Goal: Task Accomplishment & Management: Manage account settings

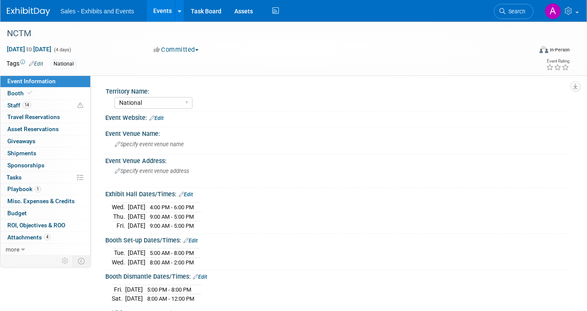
select select "National"
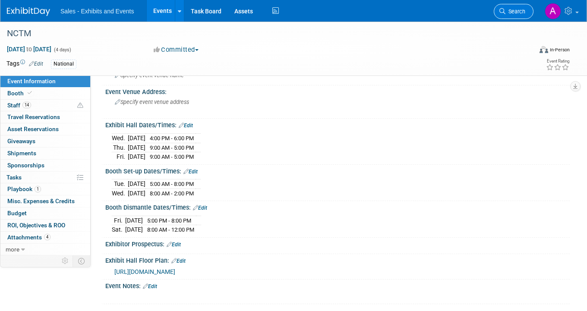
click at [510, 9] on span "Search" at bounding box center [515, 11] width 20 height 6
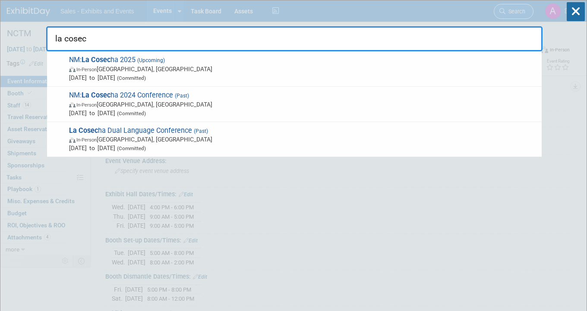
type input "la cosech"
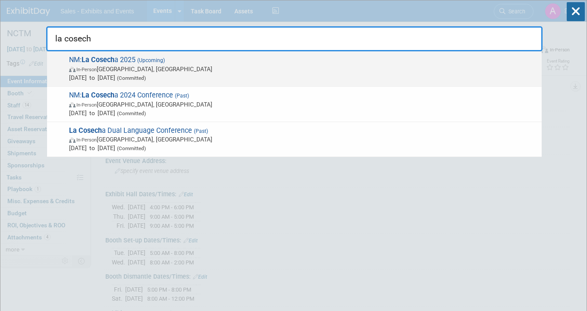
click at [244, 69] on span "In-Person [GEOGRAPHIC_DATA], [GEOGRAPHIC_DATA]" at bounding box center [303, 69] width 468 height 9
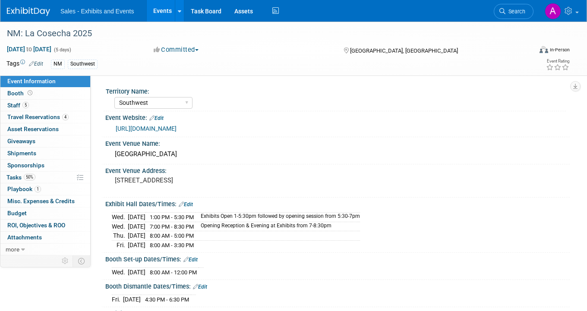
select select "Southwest"
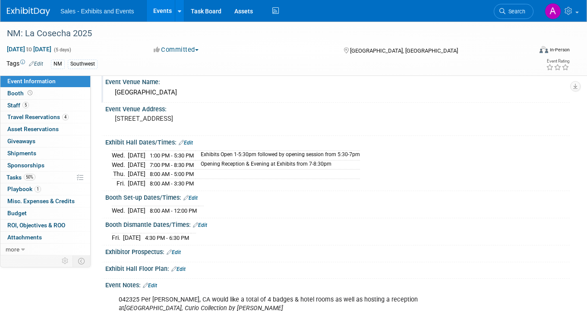
scroll to position [56, 0]
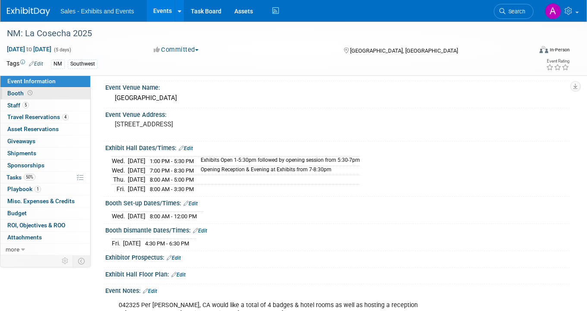
click at [50, 98] on link "Booth" at bounding box center [45, 94] width 90 height 12
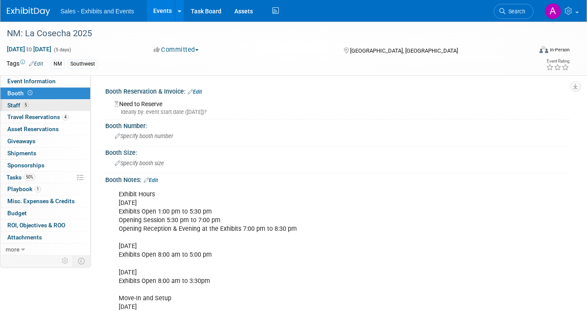
click at [48, 107] on link "5 Staff 5" at bounding box center [45, 106] width 90 height 12
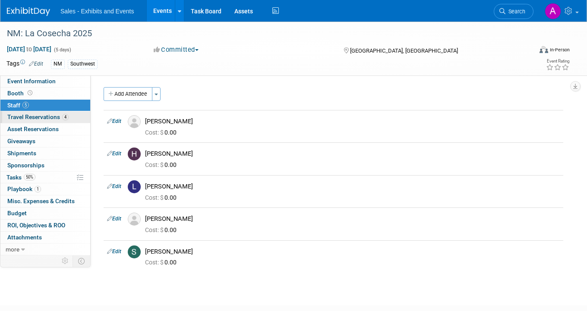
click at [45, 116] on span "Travel Reservations 4" at bounding box center [37, 116] width 61 height 7
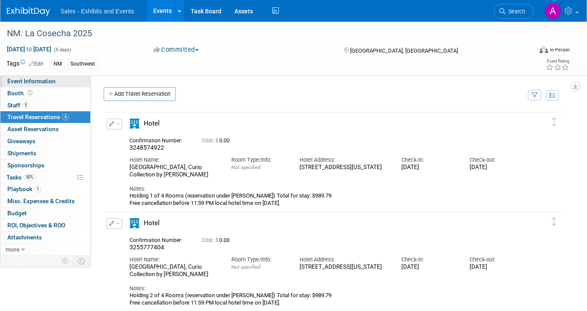
click at [39, 79] on span "Event Information" at bounding box center [31, 81] width 48 height 7
select select "Southwest"
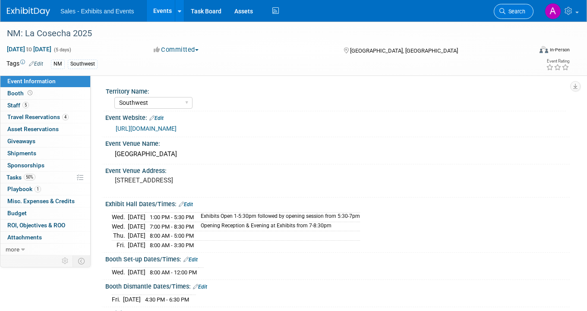
click at [518, 10] on span "Search" at bounding box center [515, 11] width 20 height 6
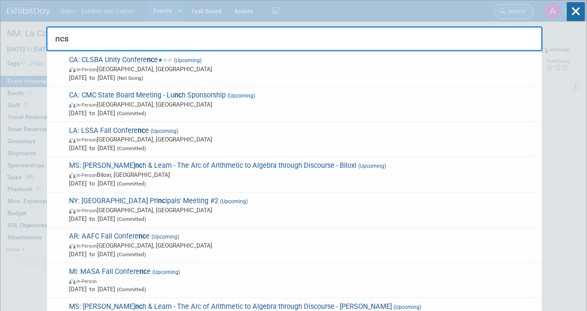
type input "ncsm"
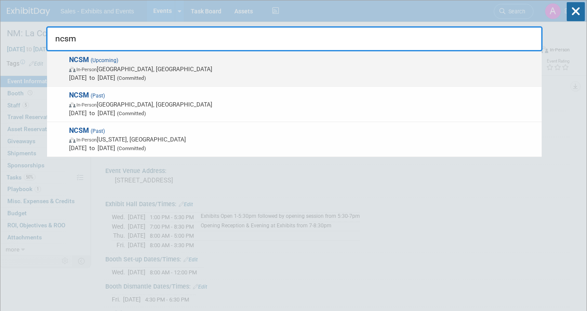
click at [190, 63] on span "NCSM (Upcoming) In-Person Atlanta, GA Oct 13, 2025 to Oct 15, 2025 (Committed)" at bounding box center [301, 69] width 471 height 26
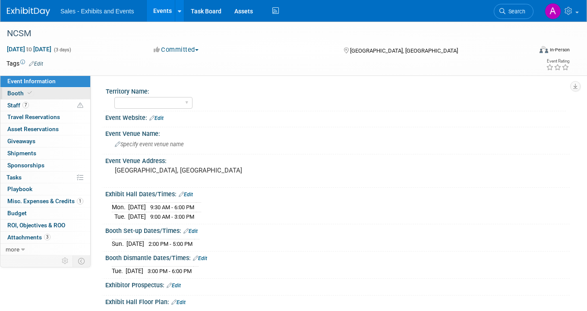
click at [47, 91] on link "Booth" at bounding box center [45, 94] width 90 height 12
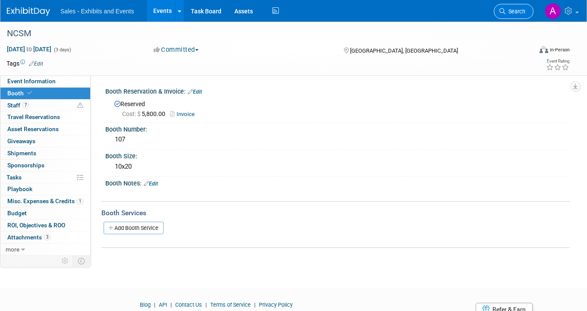
click at [521, 6] on link "Search" at bounding box center [514, 11] width 40 height 15
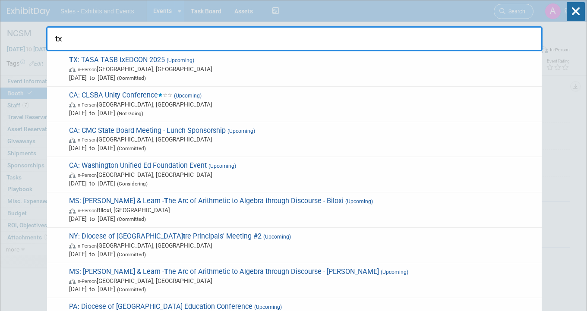
type input "txe"
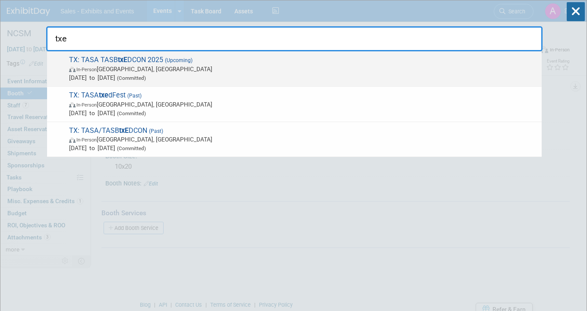
click at [262, 70] on span "In-Person Houston, TX" at bounding box center [303, 69] width 468 height 9
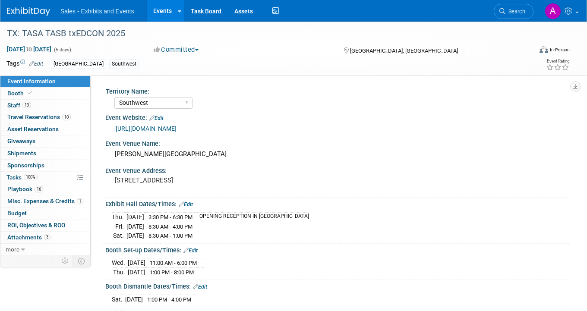
select select "Southwest"
click at [507, 11] on span "Search" at bounding box center [515, 11] width 20 height 6
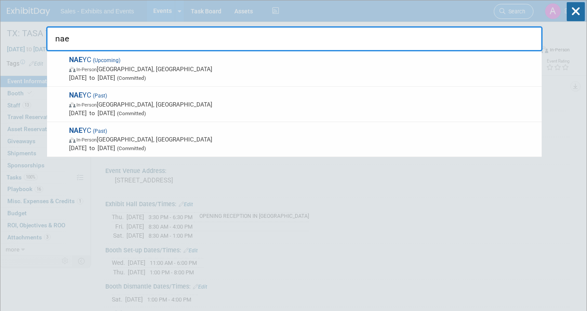
type input "naey"
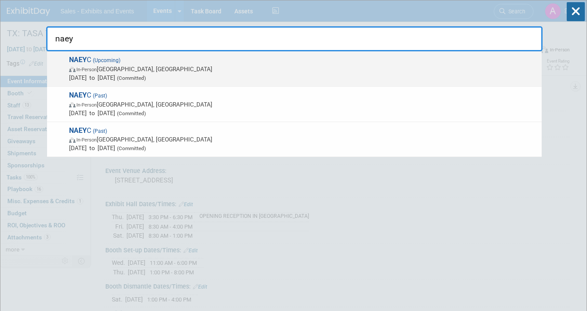
click at [328, 67] on span "In-Person Orlando, FL" at bounding box center [303, 69] width 468 height 9
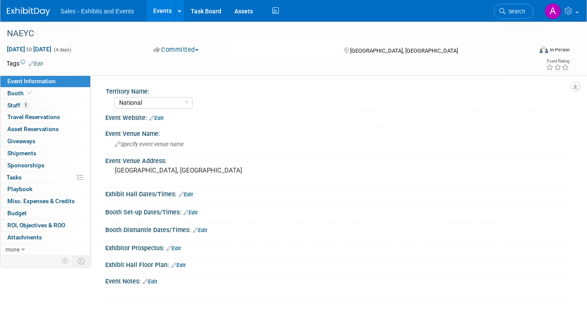
select select "National"
click at [36, 91] on link "Booth" at bounding box center [45, 94] width 90 height 12
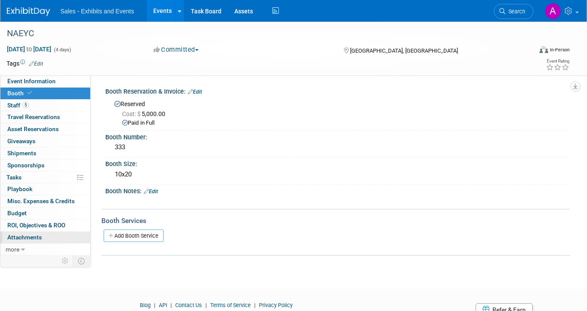
click at [40, 236] on span "Attachments 0" at bounding box center [24, 237] width 35 height 7
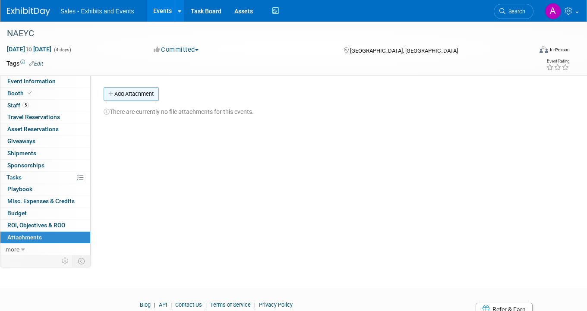
click at [144, 93] on button "Add Attachment" at bounding box center [131, 94] width 55 height 14
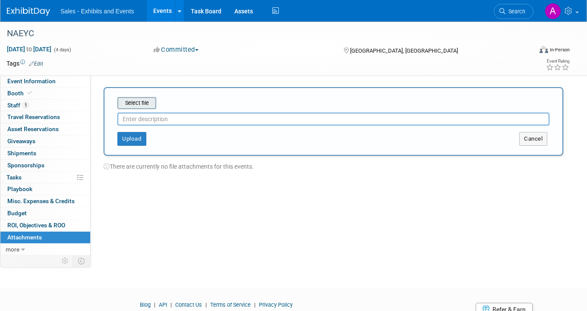
click at [144, 101] on input "file" at bounding box center [104, 103] width 103 height 10
click at [145, 107] on input "file" at bounding box center [104, 103] width 103 height 10
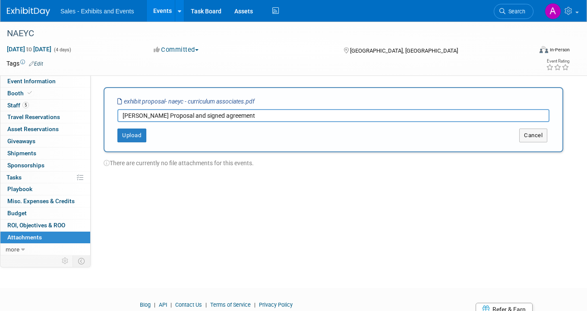
type input "Hargrove Proposal and signed agreement"
click at [134, 142] on div "Select file exhibit proposal- naeyc - curriculum associates.pdf Hargrove Propos…" at bounding box center [333, 119] width 459 height 65
click at [135, 138] on button "Upload" at bounding box center [131, 136] width 29 height 14
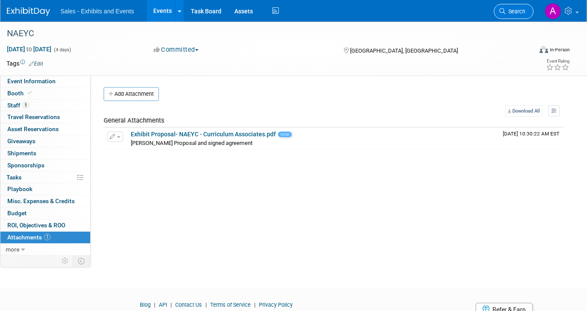
click at [520, 14] on span "Search" at bounding box center [515, 11] width 20 height 6
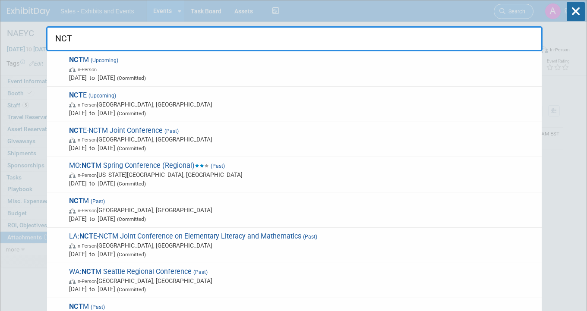
type input "NCTM"
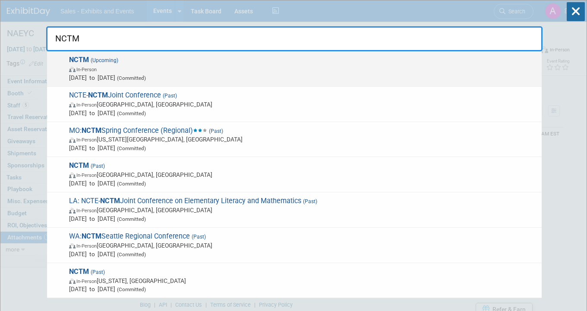
click at [263, 69] on span "In-Person" at bounding box center [303, 69] width 468 height 9
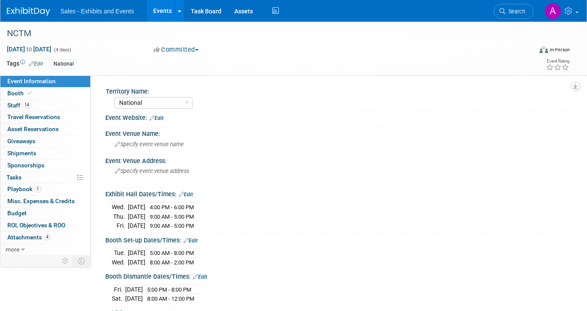
select select "National"
click at [27, 239] on span "Attachments 4" at bounding box center [28, 237] width 43 height 7
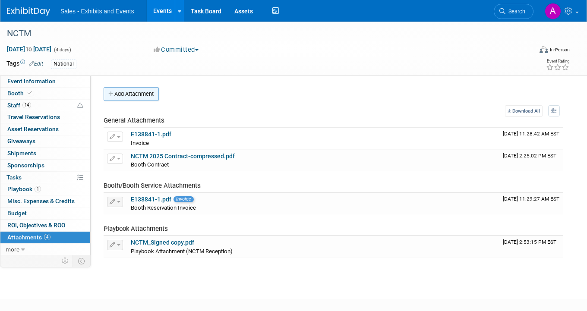
click at [151, 99] on button "Add Attachment" at bounding box center [131, 94] width 55 height 14
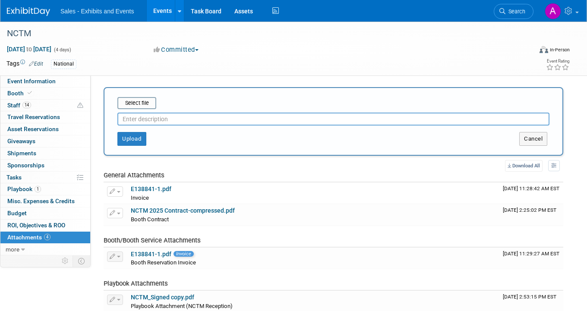
click at [157, 119] on input "text" at bounding box center [333, 119] width 432 height 13
click at [134, 142] on button "Upload" at bounding box center [131, 139] width 29 height 14
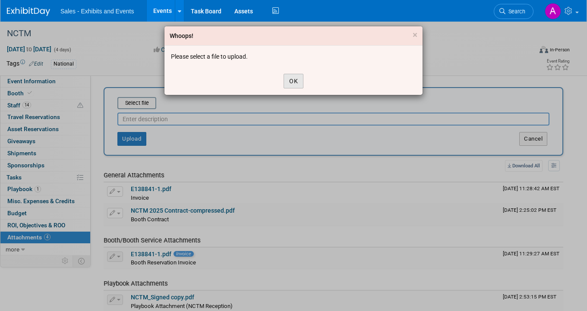
click at [296, 83] on button "OK" at bounding box center [293, 81] width 20 height 15
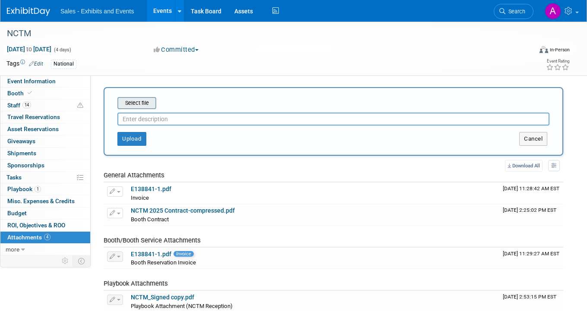
click at [149, 102] on input "file" at bounding box center [104, 103] width 103 height 10
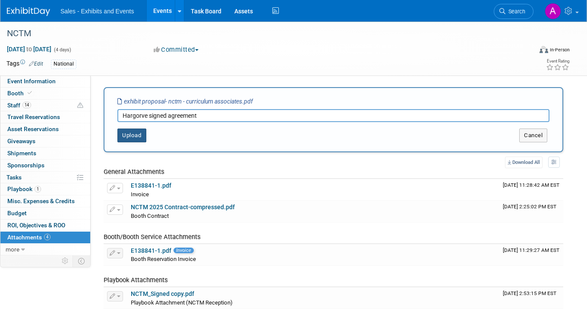
type input "Hargorve signed agreement"
click at [136, 132] on button "Upload" at bounding box center [131, 136] width 29 height 14
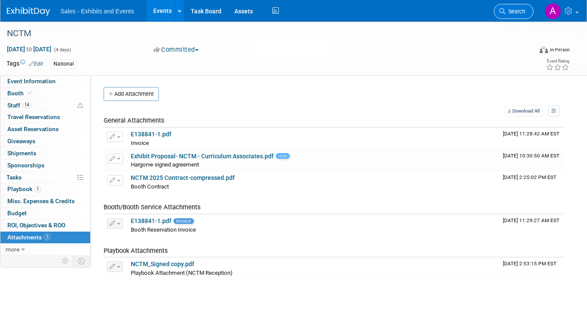
click at [518, 12] on span "Search" at bounding box center [515, 11] width 20 height 6
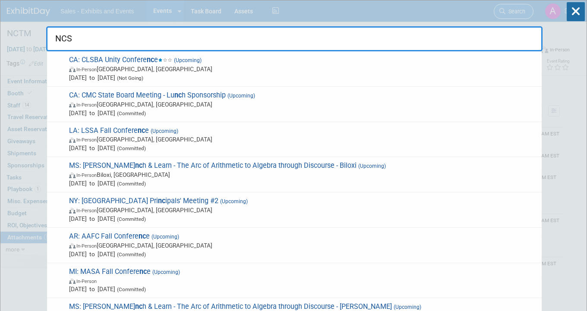
type input "NCSM"
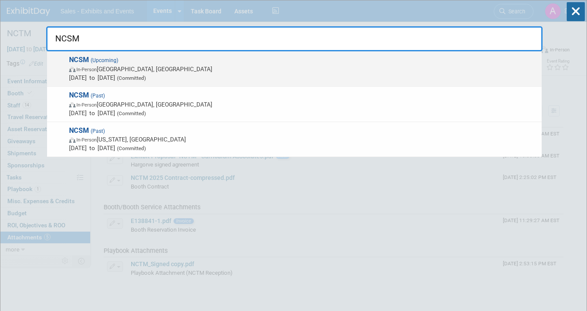
click at [216, 62] on span "NCSM (Upcoming) In-Person Atlanta, GA Oct 13, 2025 to Oct 15, 2025 (Committed)" at bounding box center [301, 69] width 471 height 26
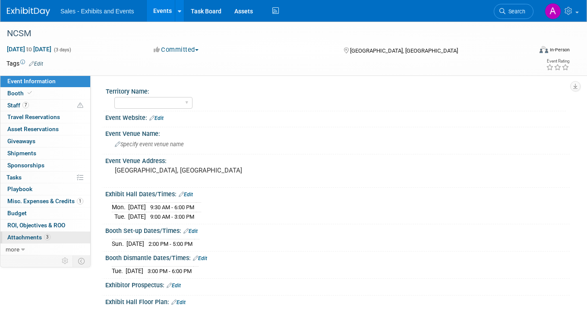
click at [29, 238] on span "Attachments 3" at bounding box center [28, 237] width 43 height 7
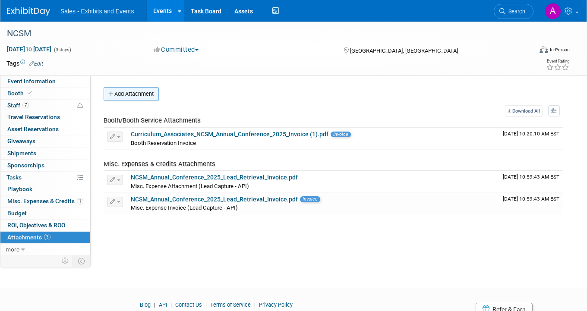
click at [140, 93] on button "Add Attachment" at bounding box center [131, 94] width 55 height 14
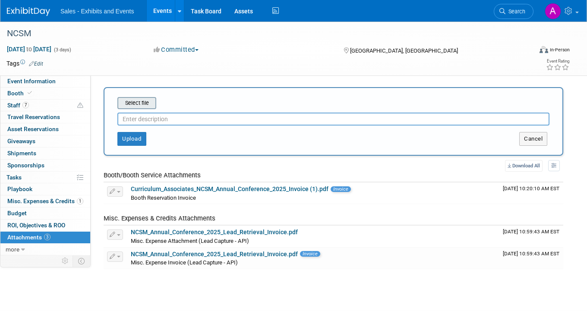
click at [147, 104] on input "file" at bounding box center [104, 103] width 103 height 10
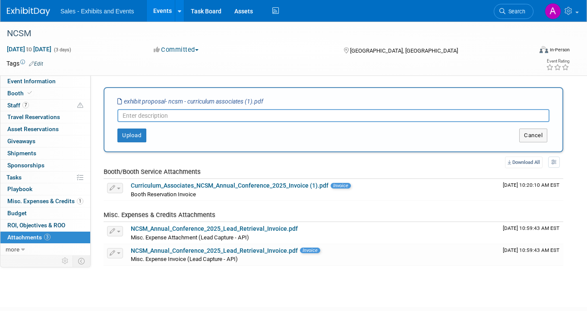
click at [181, 116] on input "text" at bounding box center [333, 115] width 432 height 13
type input "Hargrove signed agreement"
click at [121, 137] on button "Upload" at bounding box center [131, 136] width 29 height 14
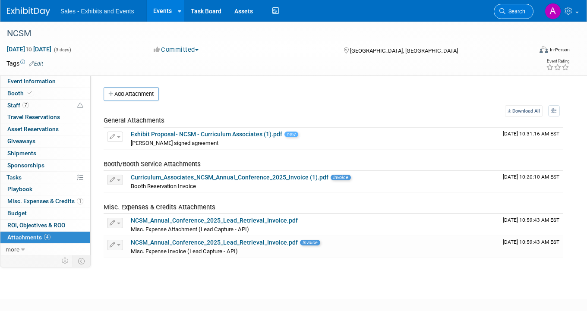
click at [523, 16] on link "Search" at bounding box center [514, 11] width 40 height 15
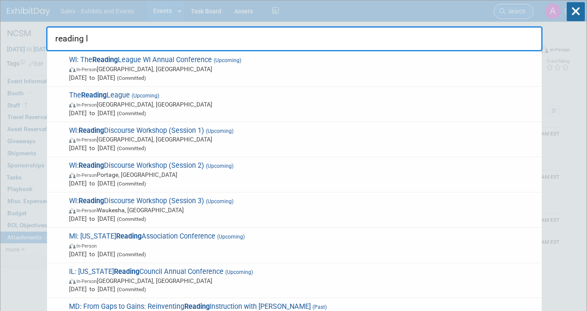
type input "reading le"
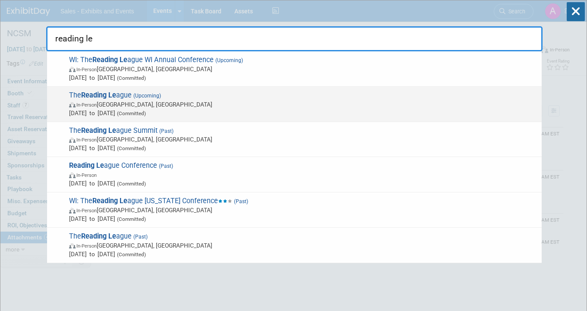
click at [216, 97] on span "The Reading Le ague (Upcoming) In-Person Chicago, IL Oct 8, 2025 to Oct 10, 202…" at bounding box center [301, 104] width 471 height 26
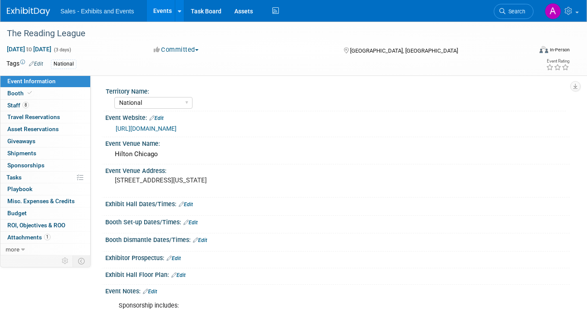
select select "National"
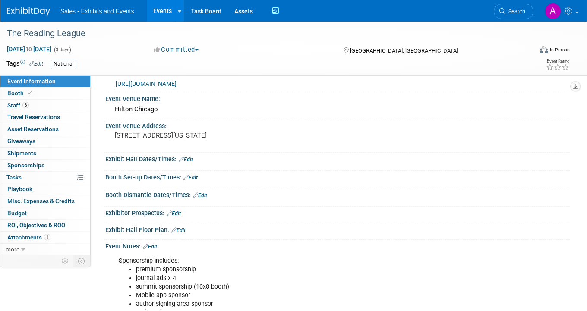
scroll to position [50, 0]
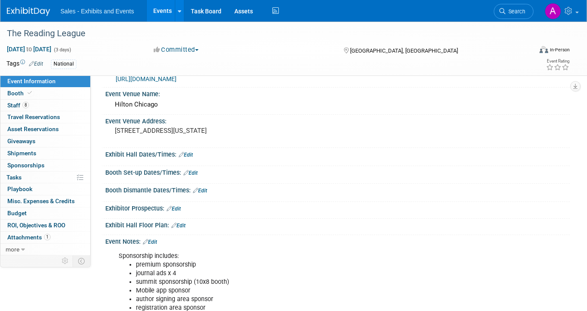
click at [193, 172] on link "Edit" at bounding box center [190, 173] width 14 height 6
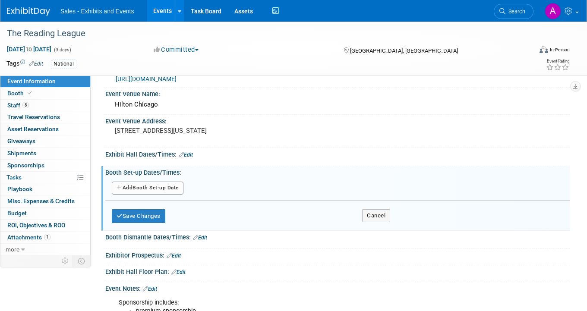
click at [168, 190] on button "Add Another Booth Set-up Date" at bounding box center [148, 188] width 72 height 13
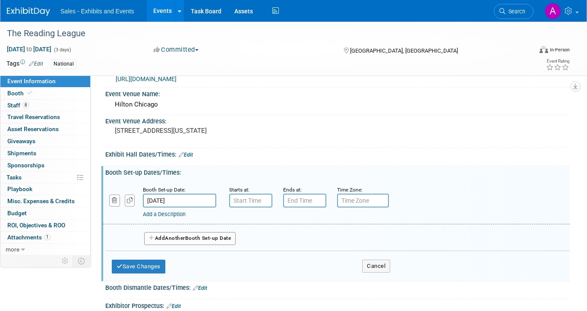
click at [261, 201] on input "text" at bounding box center [250, 201] width 43 height 14
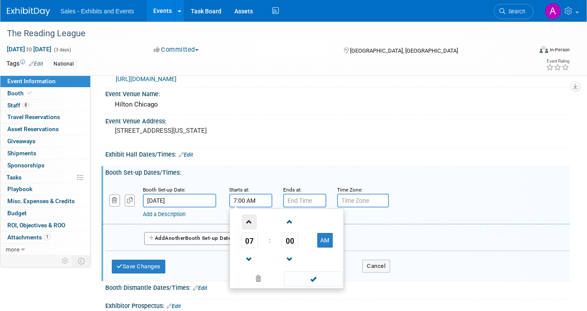
click at [250, 220] on span at bounding box center [249, 221] width 15 height 15
type input "10:00 AM"
click at [305, 199] on input "text" at bounding box center [304, 201] width 43 height 14
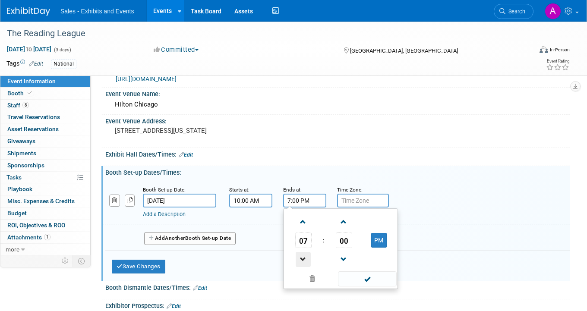
click at [303, 258] on span at bounding box center [303, 259] width 15 height 15
click at [304, 225] on span at bounding box center [303, 221] width 15 height 15
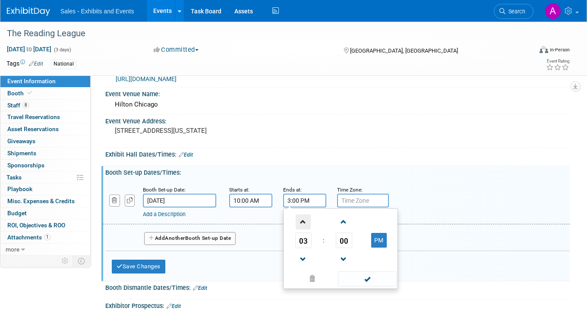
type input "4:00 PM"
click at [382, 138] on div "Event Venue Address: 720 S Michigan Ave Chicago, IL" at bounding box center [335, 131] width 468 height 33
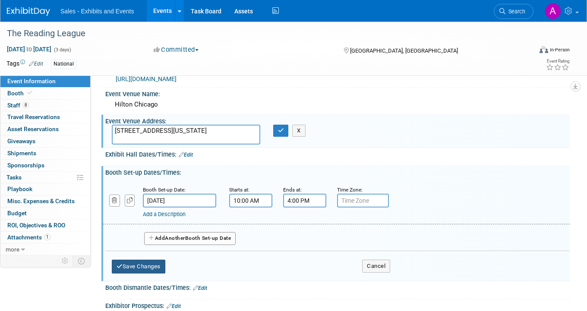
click at [154, 265] on button "Save Changes" at bounding box center [138, 267] width 53 height 14
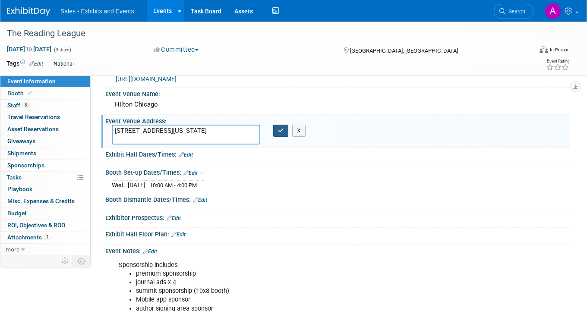
click at [277, 130] on button "button" at bounding box center [281, 131] width 16 height 12
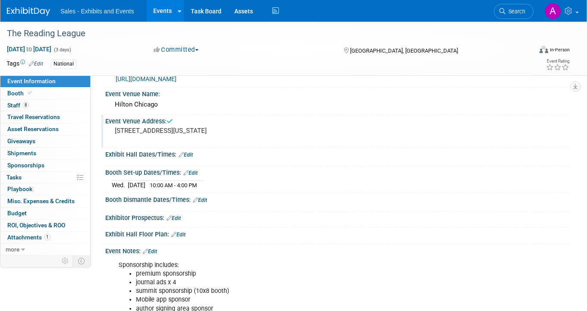
click at [189, 156] on link "Edit" at bounding box center [186, 155] width 14 height 6
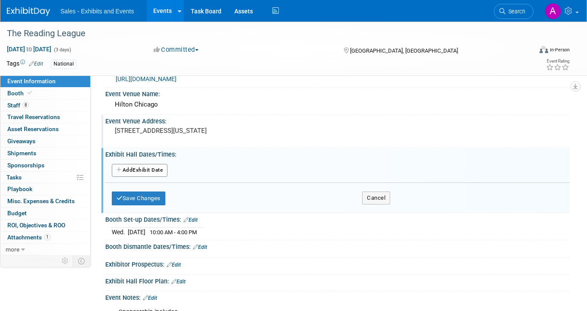
click at [163, 167] on button "Add Another Exhibit Date" at bounding box center [140, 170] width 56 height 13
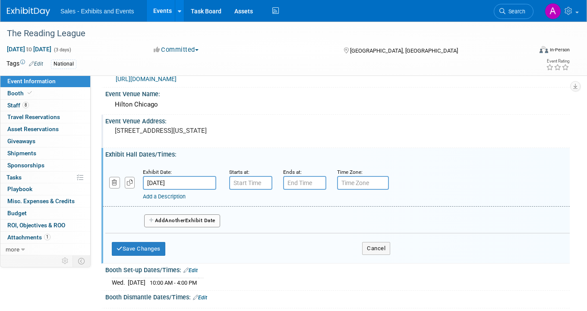
click at [255, 182] on input "text" at bounding box center [250, 183] width 43 height 14
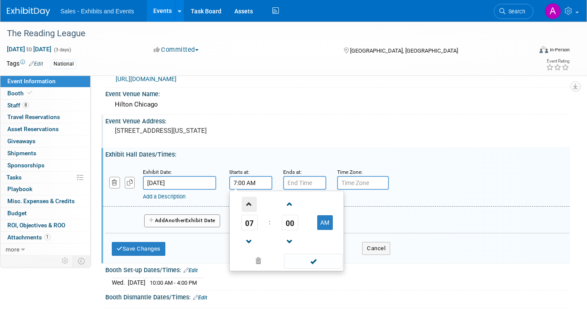
click at [250, 204] on span at bounding box center [249, 204] width 15 height 15
click at [250, 235] on span at bounding box center [249, 241] width 15 height 15
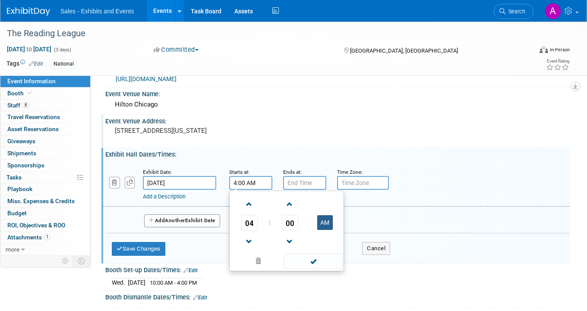
click at [327, 226] on button "AM" at bounding box center [325, 222] width 16 height 15
type input "4:00 PM"
click at [317, 179] on input "text" at bounding box center [304, 183] width 43 height 14
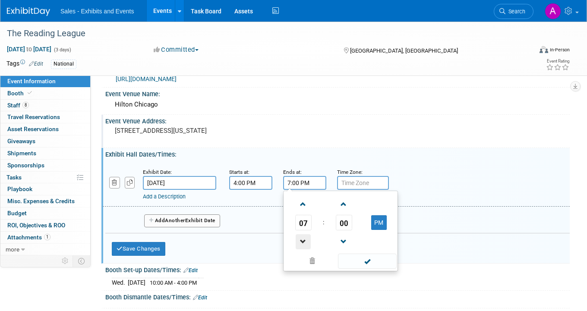
click at [303, 242] on span at bounding box center [303, 241] width 15 height 15
click at [344, 219] on span "00" at bounding box center [344, 223] width 16 height 16
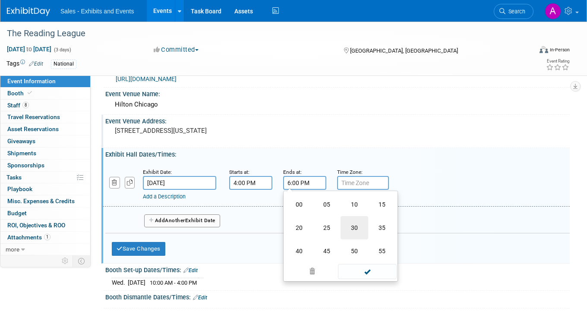
click at [356, 225] on td "30" at bounding box center [354, 227] width 28 height 23
type input "6:30 PM"
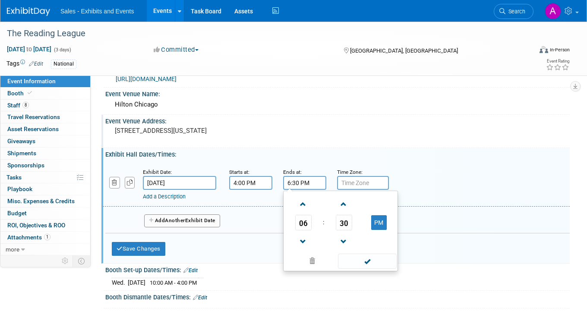
click at [352, 144] on div "Event Venue Address: 720 S Michigan Ave Chicago, IL" at bounding box center [335, 131] width 468 height 33
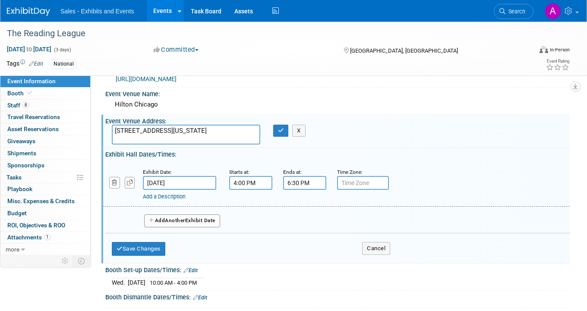
click at [181, 219] on span "Another" at bounding box center [175, 220] width 20 height 6
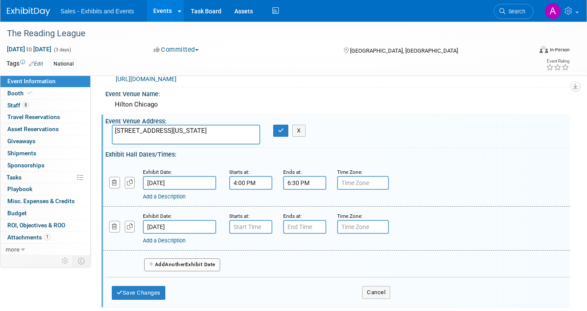
click at [242, 224] on input "text" at bounding box center [250, 227] width 43 height 14
type input "7:00 AM"
click at [312, 223] on input "text" at bounding box center [304, 227] width 43 height 14
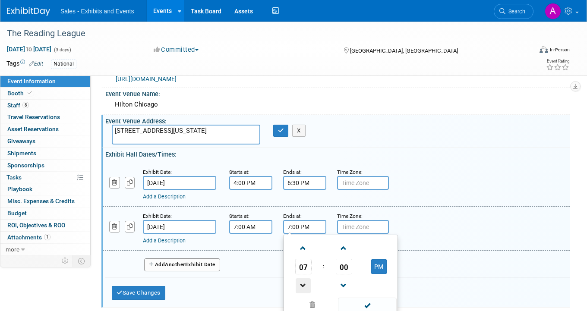
click at [304, 289] on span at bounding box center [303, 285] width 15 height 15
type input "5:00 PM"
click at [376, 187] on input "text" at bounding box center [363, 183] width 52 height 14
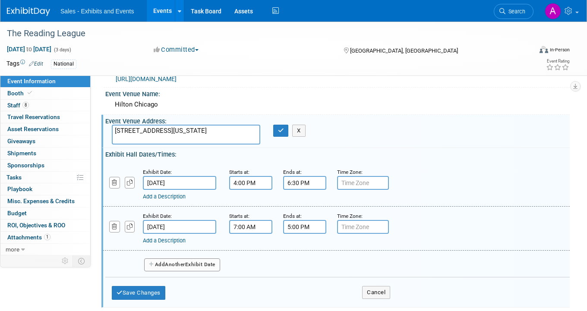
click at [194, 264] on button "Add Another Exhibit Date" at bounding box center [182, 264] width 76 height 13
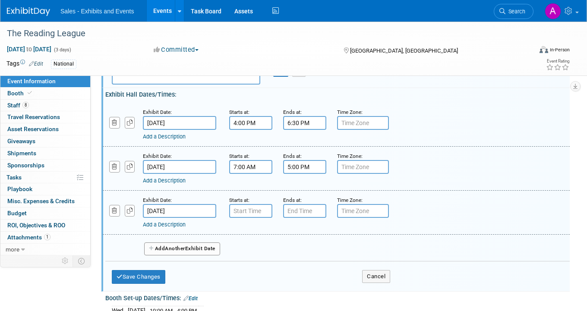
scroll to position [113, 0]
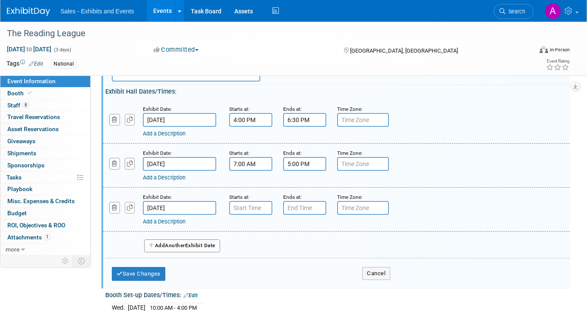
click at [261, 210] on input "text" at bounding box center [250, 208] width 43 height 14
type input "7:00 AM"
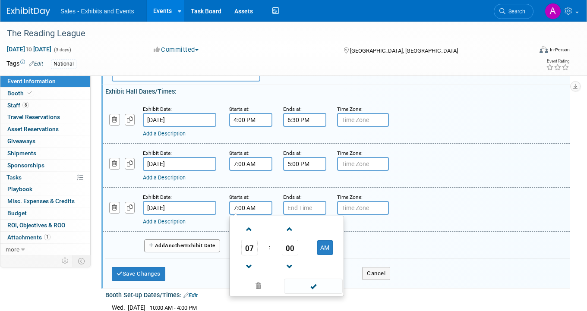
click at [305, 213] on input "text" at bounding box center [304, 208] width 43 height 14
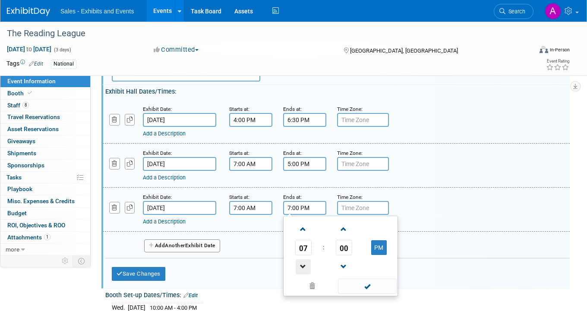
click at [304, 265] on span at bounding box center [303, 266] width 15 height 15
click at [348, 246] on span "00" at bounding box center [344, 248] width 16 height 16
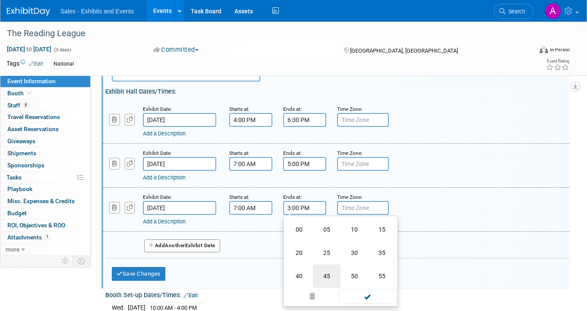
click at [328, 271] on td "45" at bounding box center [327, 275] width 28 height 23
type input "3:45 PM"
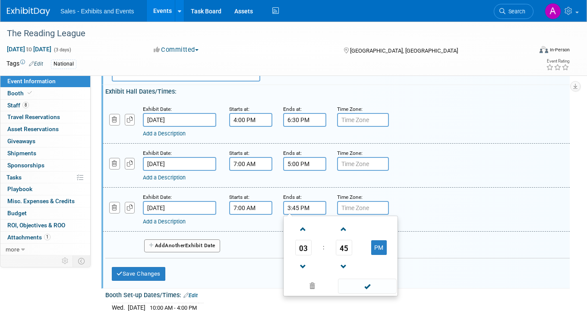
click at [397, 189] on div "Exhibit Date: Oct 10, 2025 Starts at: 7:00 AM Ends at: 3:45 PM 03 : 45 PM 12 01…" at bounding box center [336, 210] width 467 height 44
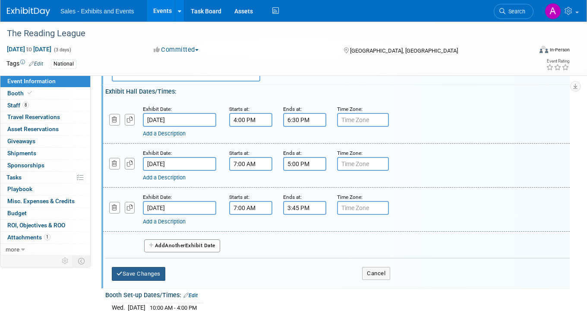
click at [155, 275] on button "Save Changes" at bounding box center [138, 274] width 53 height 14
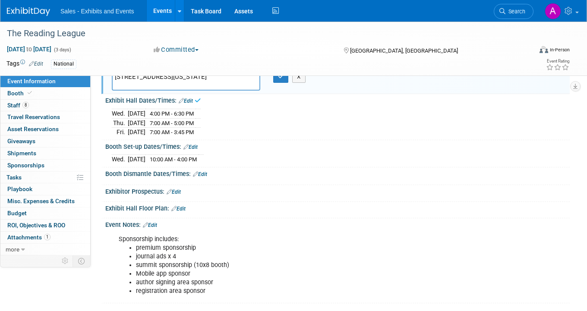
scroll to position [99, 0]
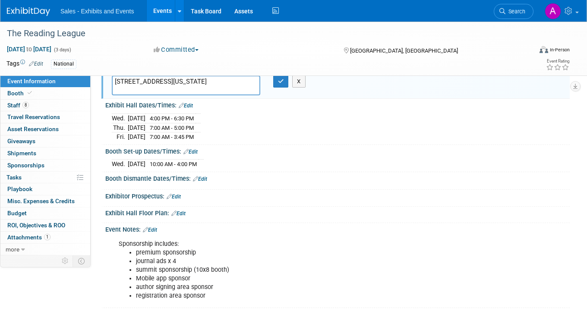
click at [201, 176] on link "Edit" at bounding box center [200, 179] width 14 height 6
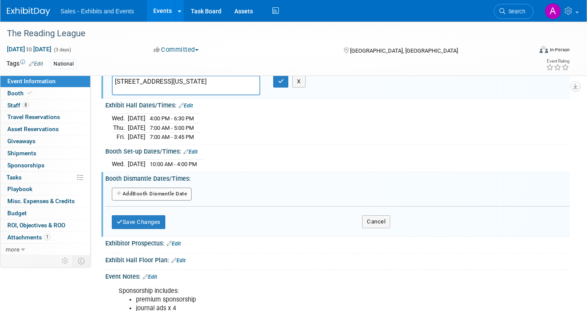
click at [177, 198] on button "Add Another Booth Dismantle Date" at bounding box center [152, 194] width 80 height 13
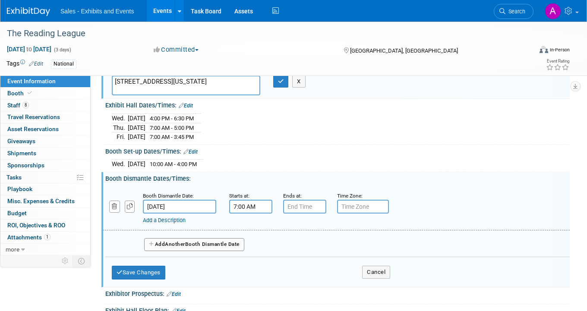
click at [251, 209] on input "7:00 AM" at bounding box center [250, 207] width 43 height 14
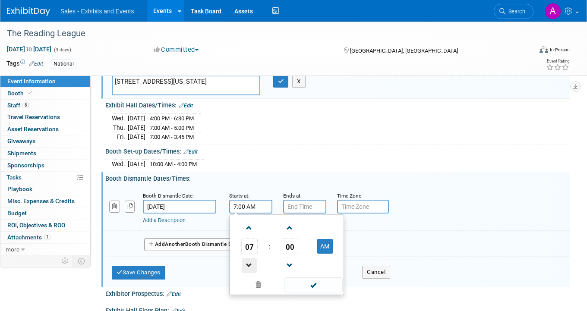
click at [252, 262] on span at bounding box center [249, 265] width 15 height 15
click at [251, 261] on span at bounding box center [249, 265] width 15 height 15
click at [290, 246] on span "00" at bounding box center [290, 247] width 16 height 16
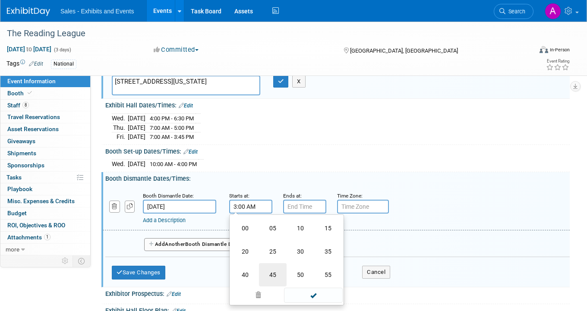
click at [274, 270] on td "45" at bounding box center [273, 274] width 28 height 23
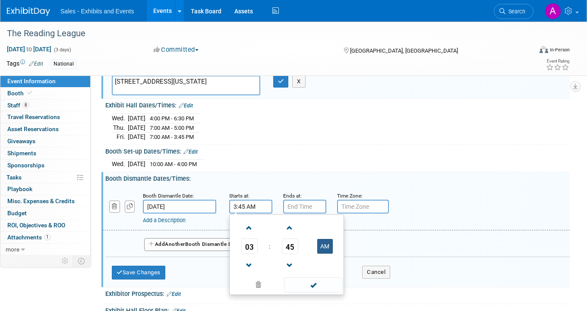
click at [324, 245] on button "AM" at bounding box center [325, 246] width 16 height 15
type input "3:45 PM"
click at [317, 211] on input "text" at bounding box center [304, 207] width 43 height 14
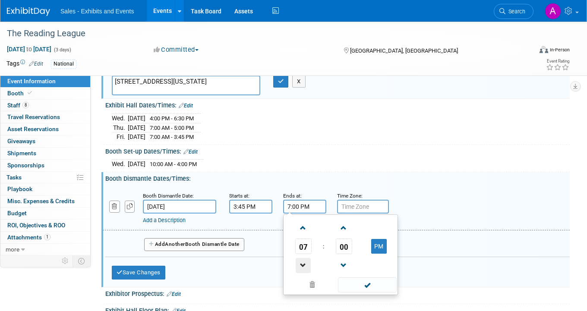
click at [303, 264] on span at bounding box center [303, 265] width 15 height 15
type input "5:00 PM"
click at [319, 167] on div "Wed. Oct 8, 2025 10:00 AM - 4:00 PM" at bounding box center [337, 163] width 451 height 12
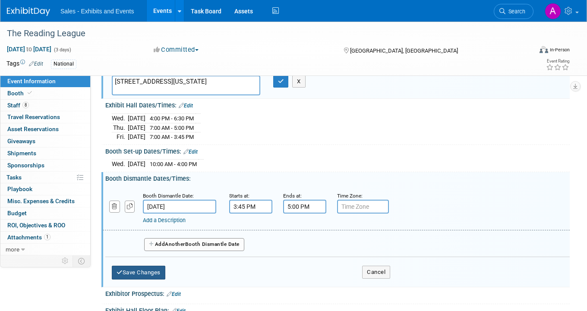
click at [155, 271] on button "Save Changes" at bounding box center [138, 273] width 53 height 14
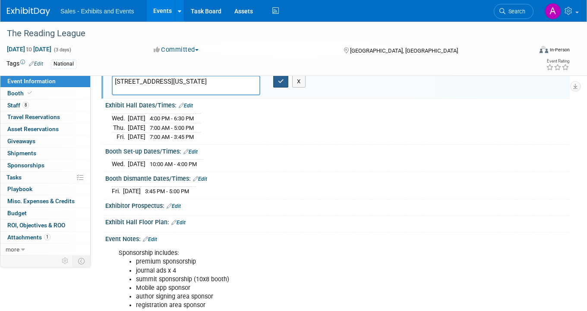
click at [283, 83] on icon "button" at bounding box center [281, 82] width 6 height 6
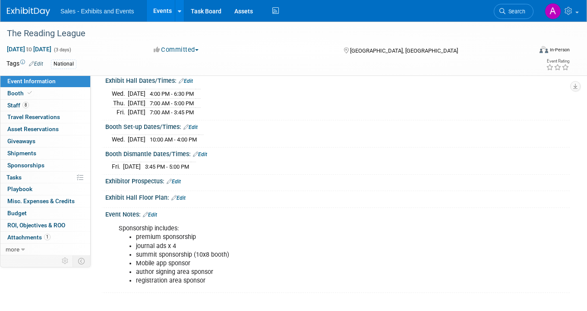
scroll to position [126, 0]
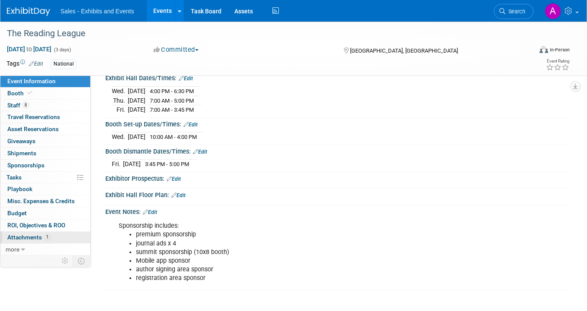
click at [32, 235] on span "Attachments 1" at bounding box center [28, 237] width 43 height 7
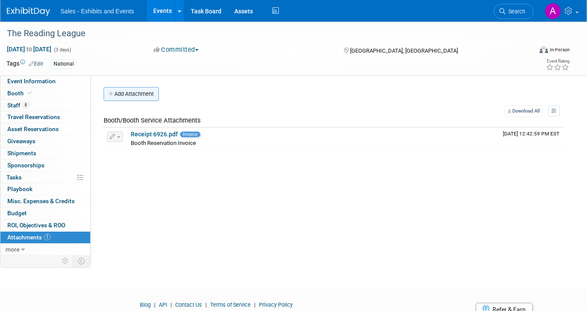
click at [150, 96] on button "Add Attachment" at bounding box center [131, 94] width 55 height 14
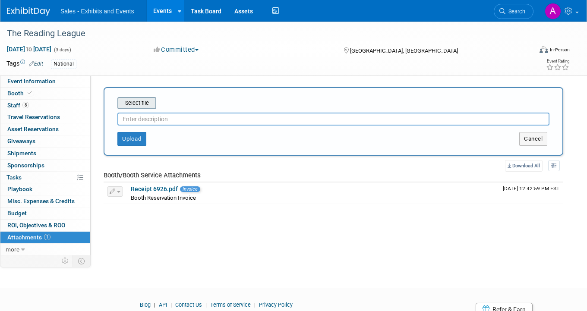
click at [149, 108] on input "file" at bounding box center [104, 103] width 103 height 10
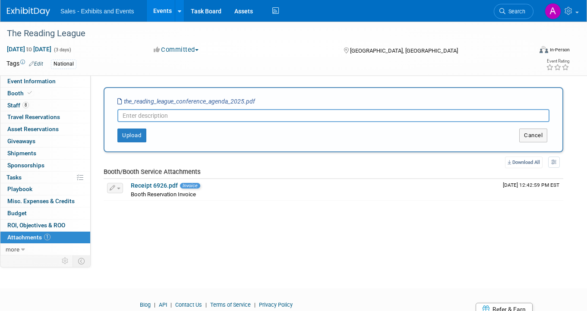
click at [187, 118] on input "text" at bounding box center [333, 115] width 432 height 13
type input "Conference Agenda 2025"
click at [130, 134] on button "Upload" at bounding box center [131, 136] width 29 height 14
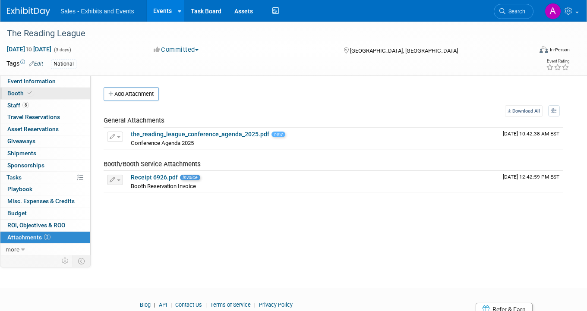
click at [32, 91] on span at bounding box center [30, 93] width 8 height 6
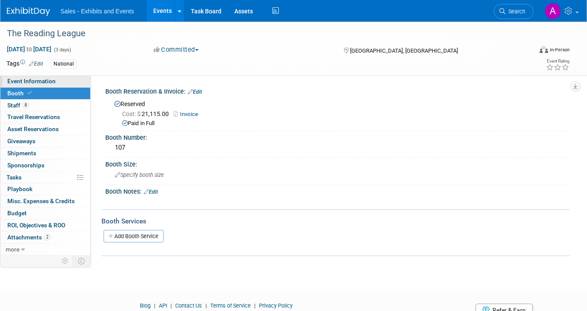
click at [57, 76] on link "Event Information" at bounding box center [45, 82] width 90 height 12
select select "National"
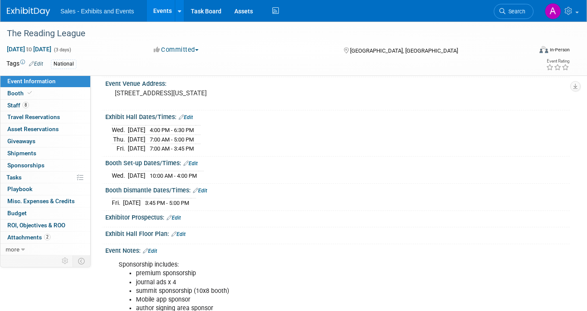
scroll to position [85, 0]
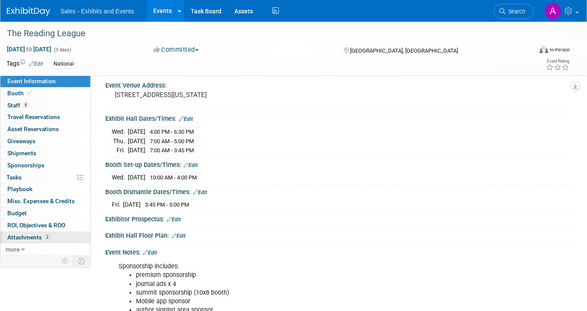
click at [32, 238] on span "Attachments 2" at bounding box center [28, 237] width 43 height 7
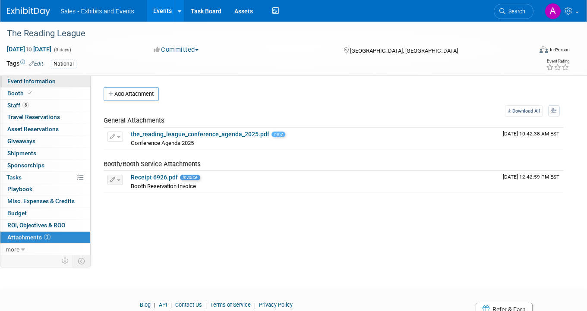
click at [51, 79] on span "Event Information" at bounding box center [31, 81] width 48 height 7
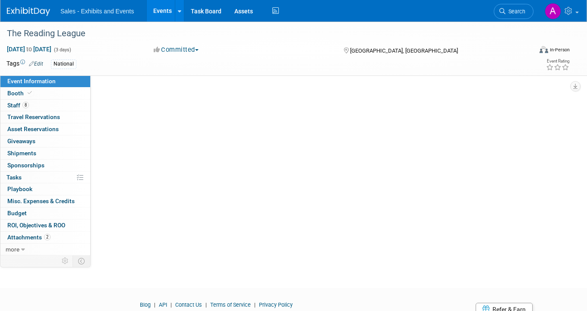
select select "National"
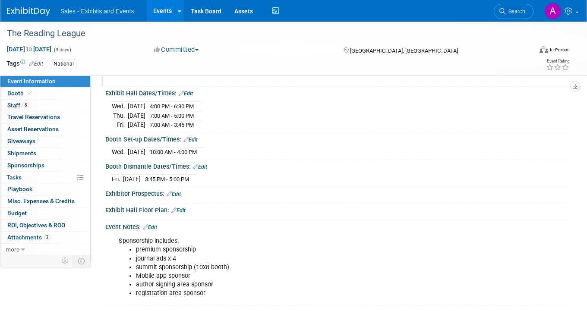
scroll to position [112, 0]
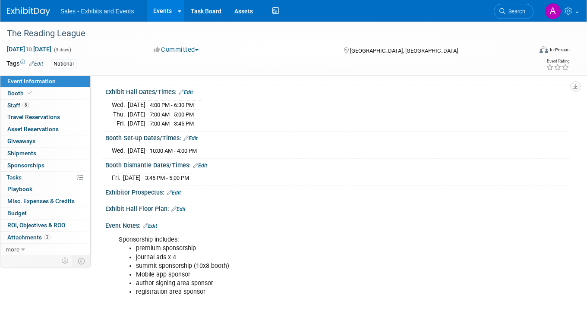
click at [185, 208] on link "Edit" at bounding box center [178, 209] width 14 height 6
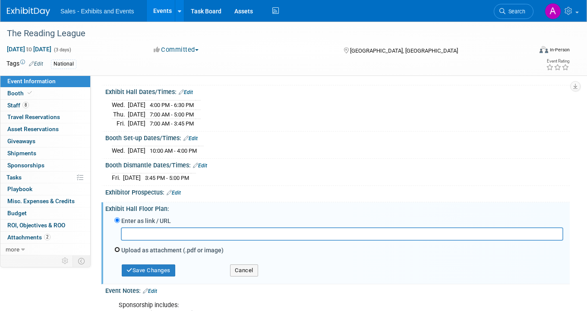
click at [117, 248] on input "Upload as attachment (.pdf or image)" at bounding box center [117, 250] width 6 height 6
radio input "true"
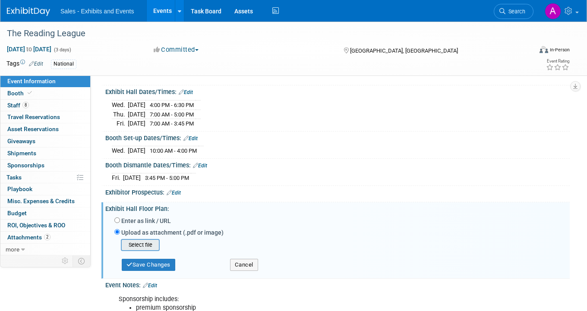
click at [142, 242] on input "file" at bounding box center [107, 245] width 103 height 10
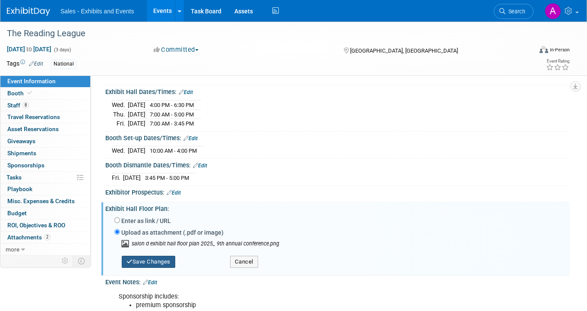
click at [160, 266] on button "Save Changes" at bounding box center [148, 262] width 53 height 12
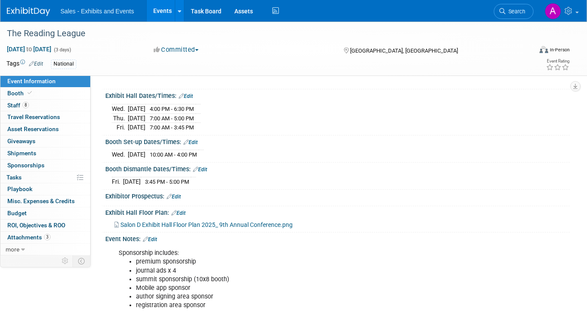
scroll to position [111, 0]
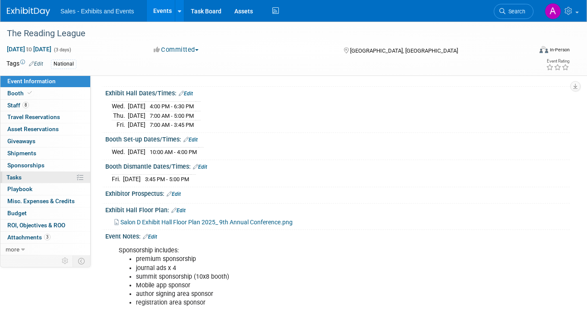
click at [31, 180] on link "0% Tasks 0%" at bounding box center [45, 178] width 90 height 12
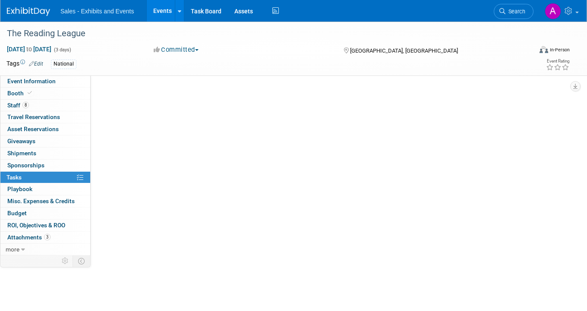
scroll to position [0, 0]
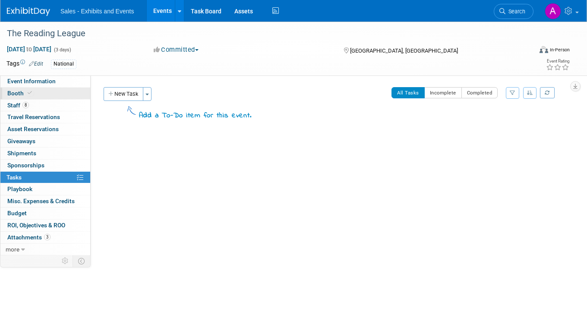
click at [41, 91] on link "Booth" at bounding box center [45, 94] width 90 height 12
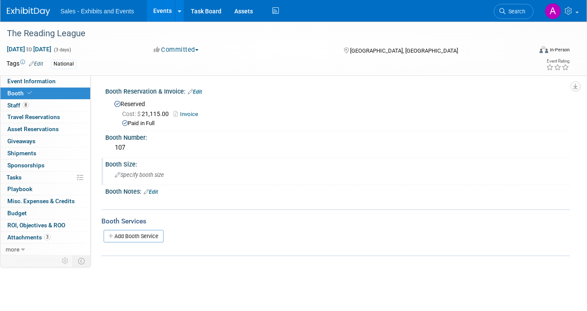
click at [148, 173] on span "Specify booth size" at bounding box center [139, 175] width 49 height 6
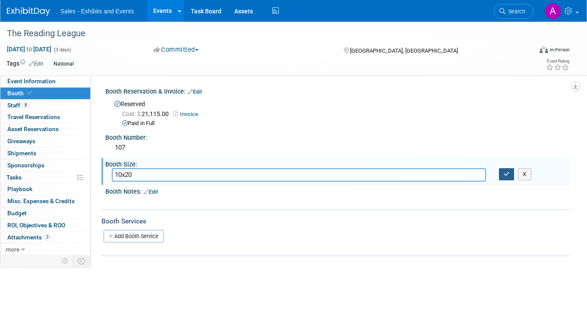
type input "10x20"
click at [505, 175] on icon "button" at bounding box center [506, 174] width 6 height 6
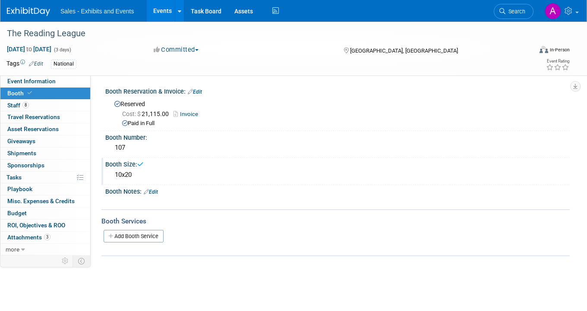
click at [158, 189] on link "Edit" at bounding box center [151, 192] width 14 height 6
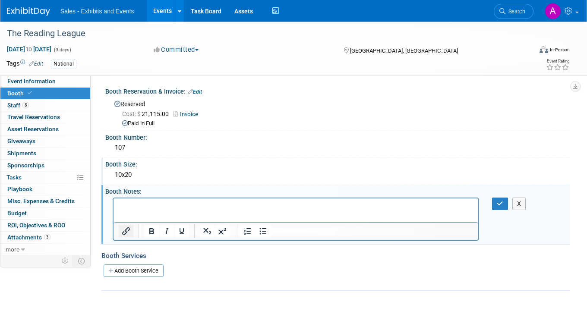
click at [131, 228] on button "Insert/edit link" at bounding box center [126, 231] width 15 height 12
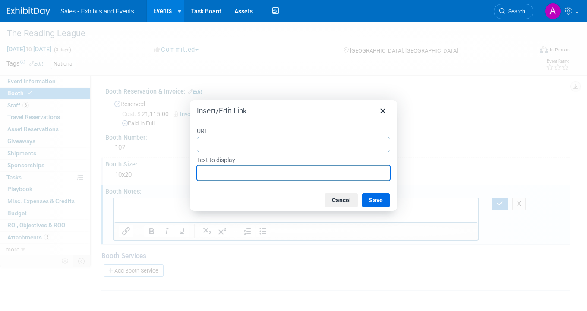
click at [245, 173] on input "Text to display" at bounding box center [293, 173] width 193 height 16
paste input "https://curriculumassoc-my.sharepoint.com/:x:/g/personal/ahorne_cainc_com/Ee1-p…"
type input "https://curriculumassoc-my.sharepoint.com/:x:/g/personal/ahorne_cainc_com/Ee1-p…"
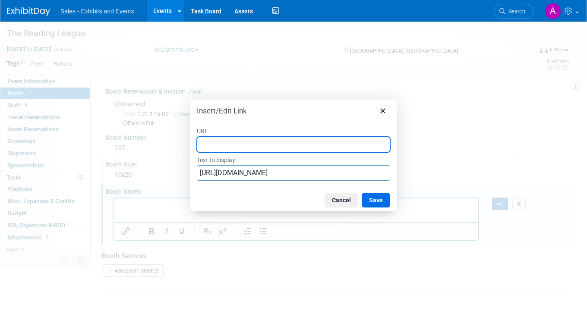
click at [254, 142] on input "URL" at bounding box center [293, 145] width 193 height 16
type input "BoothSchedule"
click at [378, 199] on button "Save" at bounding box center [376, 200] width 28 height 15
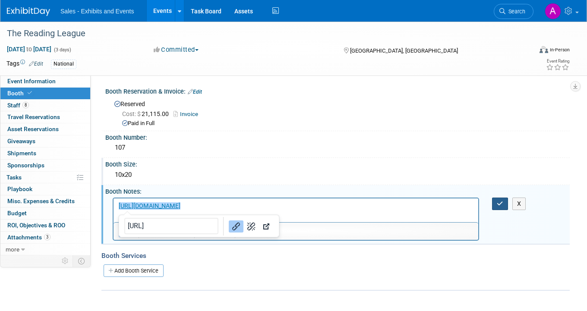
click at [499, 203] on icon "button" at bounding box center [500, 204] width 6 height 6
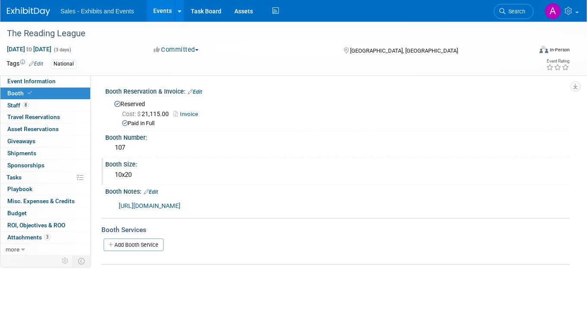
click at [179, 206] on link "https://curriculumassoc-my.sharepoint.com/:x:/g/personal/ahorne_cainc_com/Ee1-p…" at bounding box center [150, 205] width 62 height 7
click at [153, 193] on link "Edit" at bounding box center [151, 192] width 14 height 6
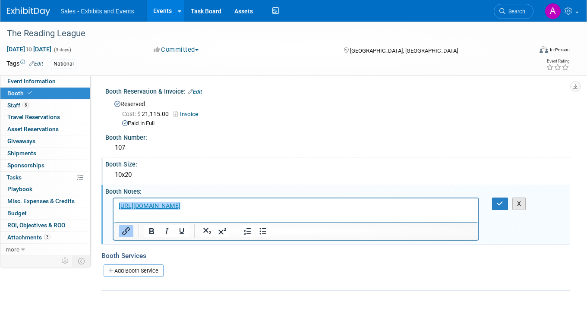
click at [522, 205] on button "X" at bounding box center [519, 204] width 14 height 13
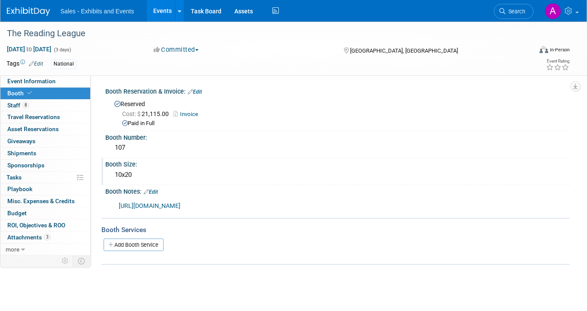
click at [145, 189] on icon at bounding box center [146, 192] width 5 height 6
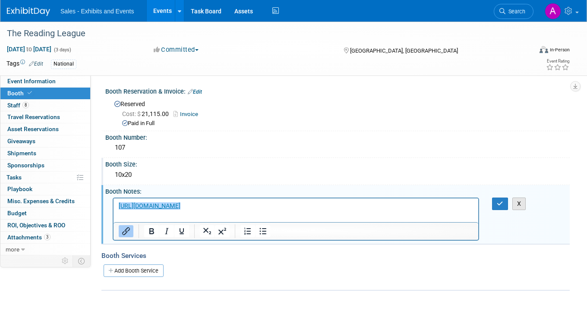
click at [520, 200] on button "X" at bounding box center [519, 204] width 14 height 13
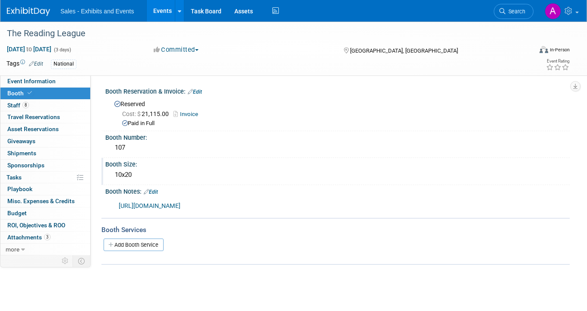
click at [156, 189] on link "Edit" at bounding box center [151, 192] width 14 height 6
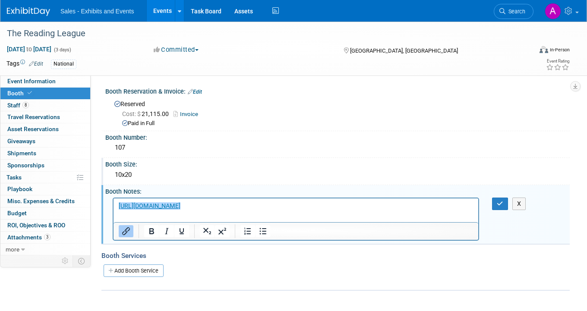
click at [193, 210] on p "﻿https://curriculumassoc-my.sharepoint.com/:x:/g/personal/ahorne_cainc_com/Ee1-…" at bounding box center [296, 205] width 355 height 9
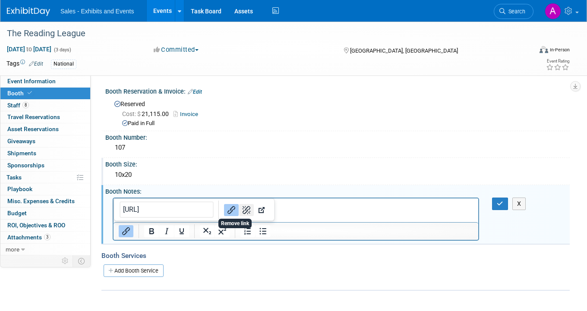
click at [241, 209] on icon "Remove link" at bounding box center [246, 210] width 10 height 10
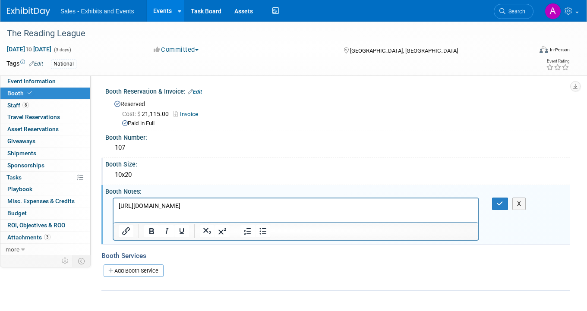
click at [199, 210] on p "https://curriculumassoc-my.sharepoint.com/:x:/g/personal/ahorne_cainc_com/Ee1-p…" at bounding box center [296, 205] width 355 height 9
click at [519, 206] on button "X" at bounding box center [519, 204] width 14 height 13
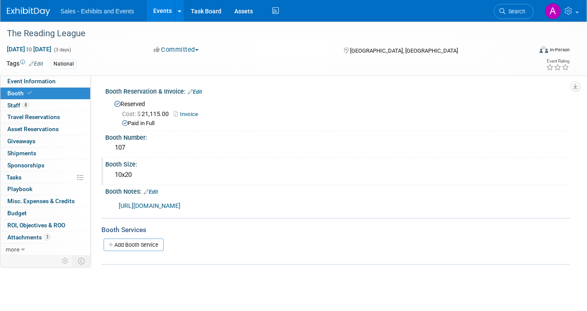
click at [157, 192] on link "Edit" at bounding box center [151, 192] width 14 height 6
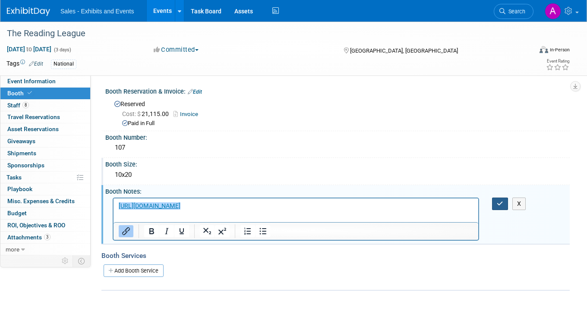
click at [502, 203] on icon "button" at bounding box center [500, 204] width 6 height 6
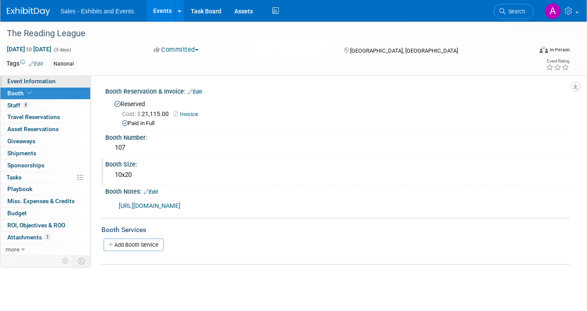
click at [38, 85] on link "Event Information" at bounding box center [45, 82] width 90 height 12
select select "National"
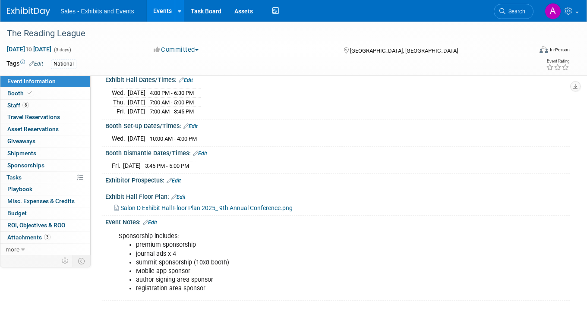
scroll to position [129, 0]
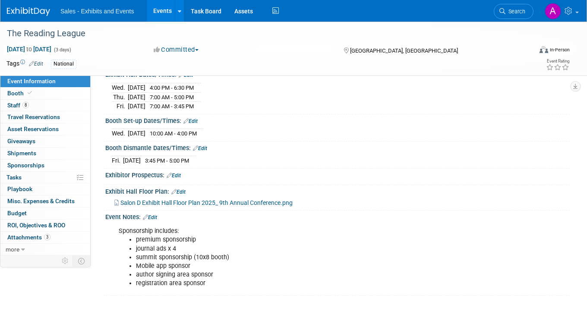
click at [179, 189] on link "Edit" at bounding box center [178, 192] width 14 height 6
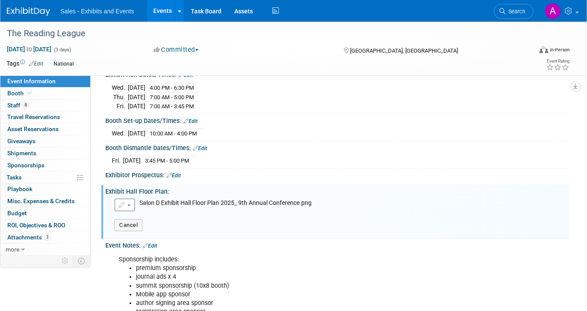
click at [248, 175] on div "Exhibitor Prospectus: Edit" at bounding box center [337, 174] width 464 height 11
click at [139, 223] on button "Cancel" at bounding box center [128, 225] width 28 height 12
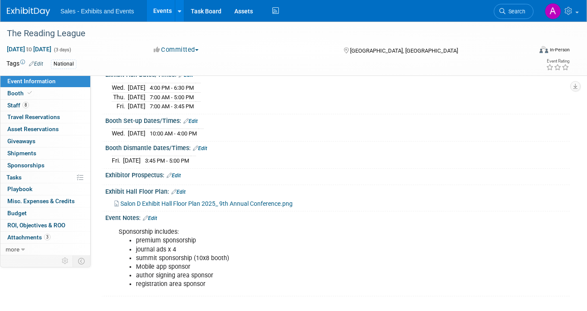
click at [155, 216] on link "Edit" at bounding box center [150, 218] width 14 height 6
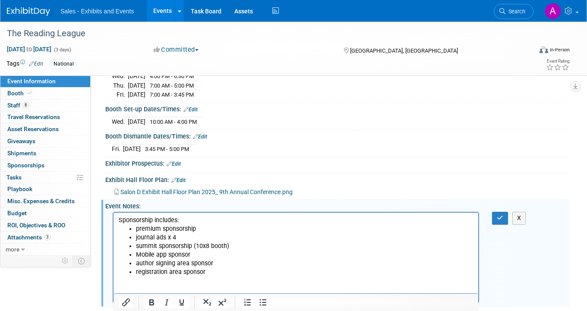
scroll to position [152, 0]
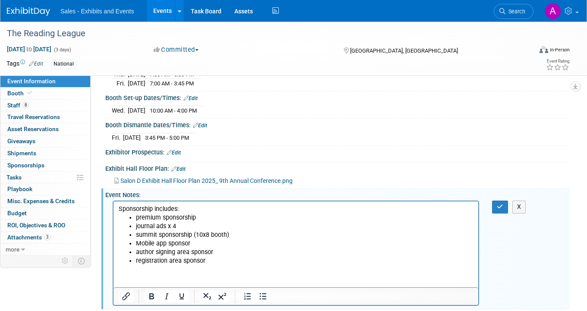
click at [172, 266] on html "Sponsorship includes: premium sponsorship journal ads x 4 summit sponsorship (1…" at bounding box center [295, 233] width 365 height 64
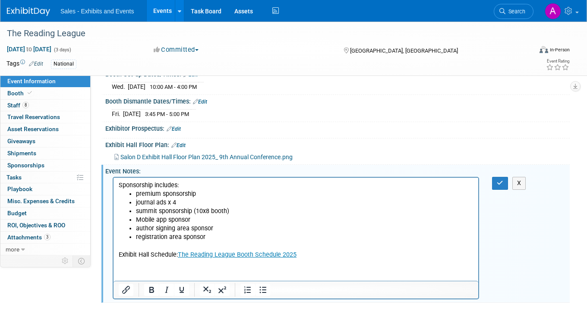
scroll to position [184, 0]
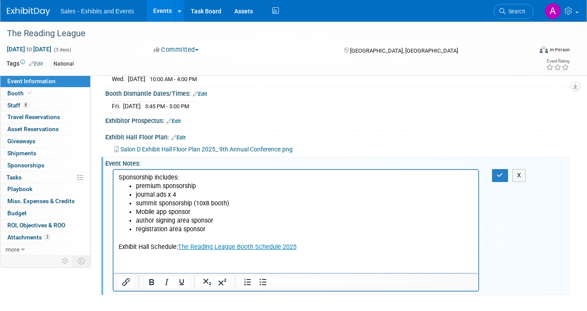
click at [179, 247] on link "The Reading League Booth Schedule 2025" at bounding box center [237, 246] width 119 height 7
click at [500, 172] on icon "button" at bounding box center [500, 175] width 6 height 6
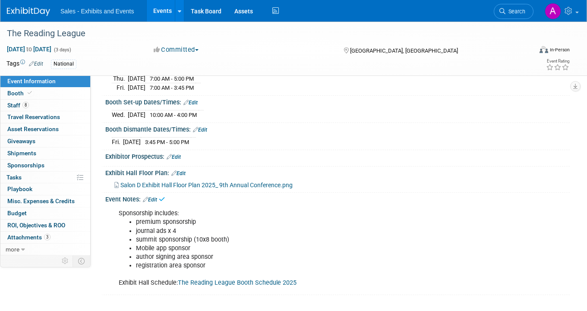
click at [257, 280] on link "The Reading League Booth Schedule 2025" at bounding box center [237, 282] width 119 height 7
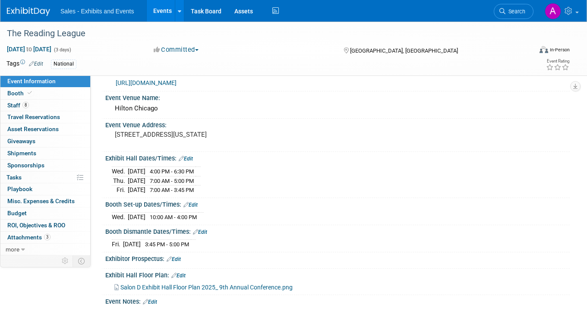
scroll to position [41, 0]
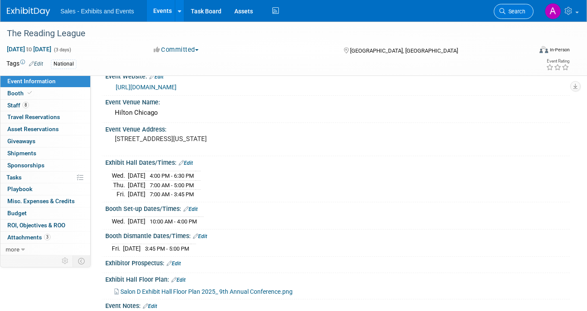
click at [512, 16] on link "Search" at bounding box center [514, 11] width 40 height 15
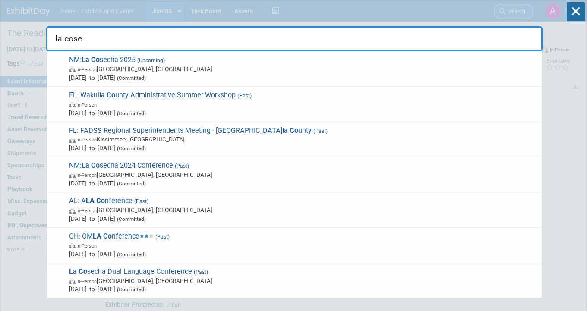
type input "la cosec"
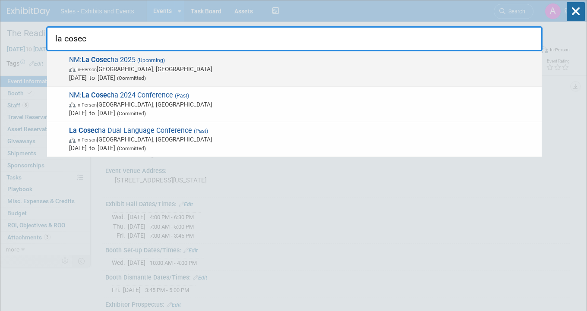
click at [217, 65] on span "In-Person Albuquerque, NM" at bounding box center [303, 69] width 468 height 9
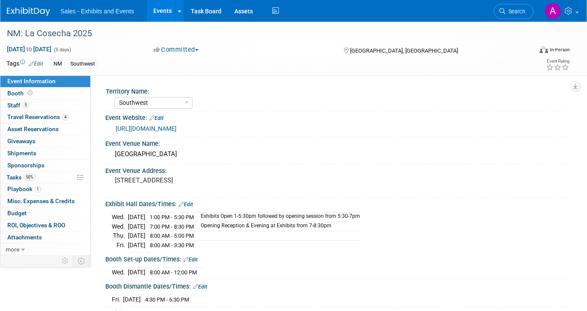
select select "Southwest"
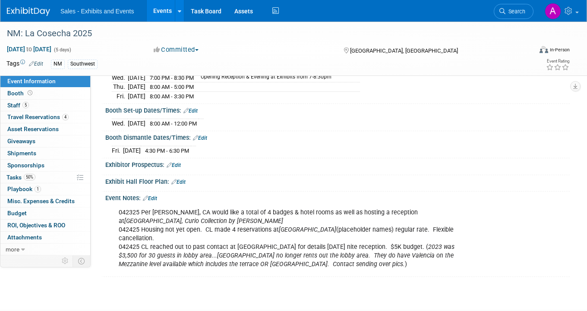
scroll to position [149, 0]
click at [52, 190] on link "1 Playbook 1" at bounding box center [45, 189] width 90 height 12
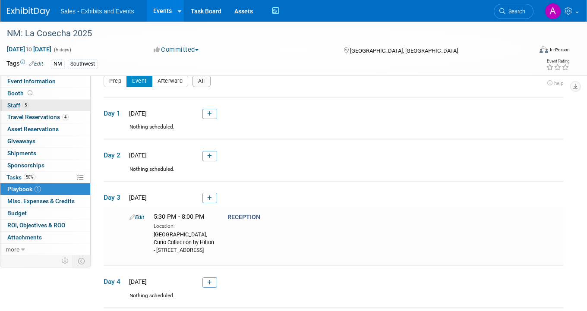
scroll to position [0, 0]
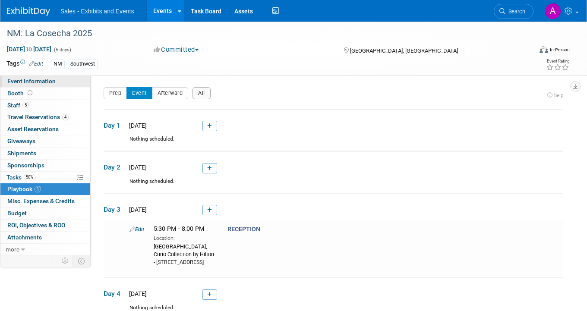
click at [53, 78] on span "Event Information" at bounding box center [31, 81] width 48 height 7
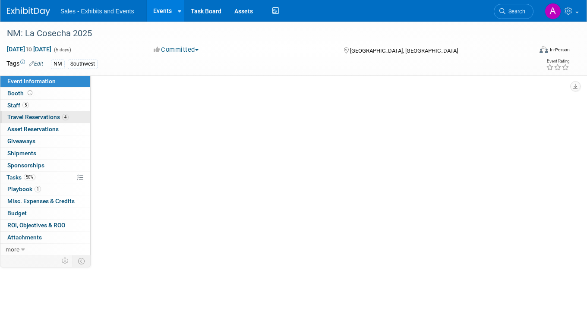
select select "Southwest"
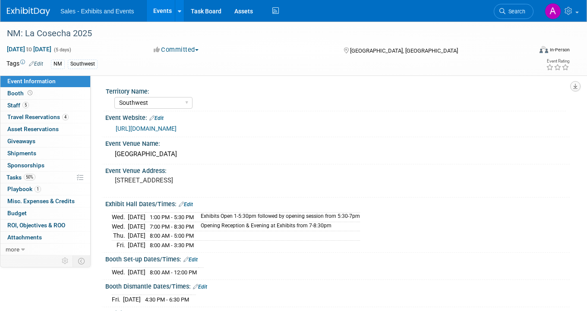
click at [576, 88] on icon "button" at bounding box center [575, 87] width 4 height 6
click at [538, 109] on link "Export tab to PDF" at bounding box center [537, 111] width 72 height 12
click at [524, 8] on link "Search" at bounding box center [514, 11] width 40 height 15
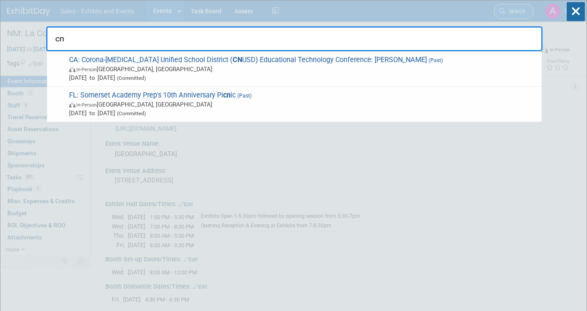
type input "c"
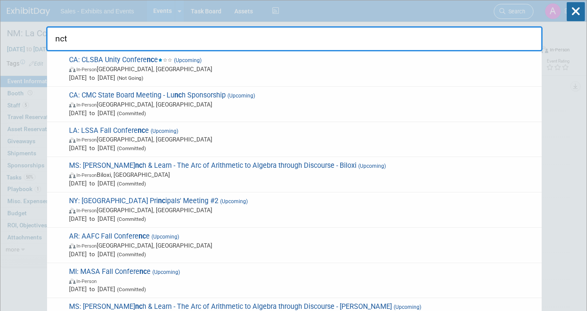
type input "nctm"
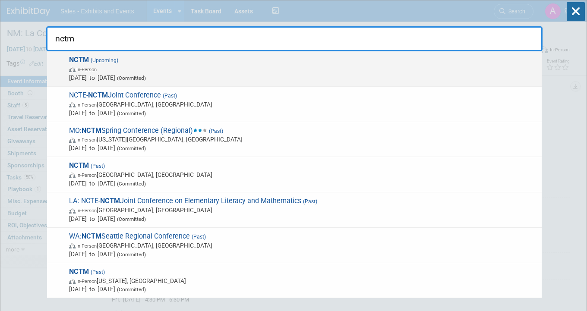
click at [213, 73] on span "Oct 15, 2025 to Oct 18, 2025 (Committed)" at bounding box center [303, 77] width 468 height 9
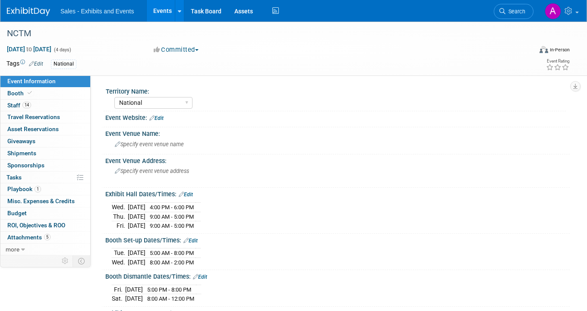
select select "National"
click at [572, 88] on button "button" at bounding box center [575, 86] width 10 height 10
click at [537, 109] on link "Export tab to PDF" at bounding box center [537, 111] width 72 height 12
click at [564, 10] on icon at bounding box center [569, 11] width 10 height 8
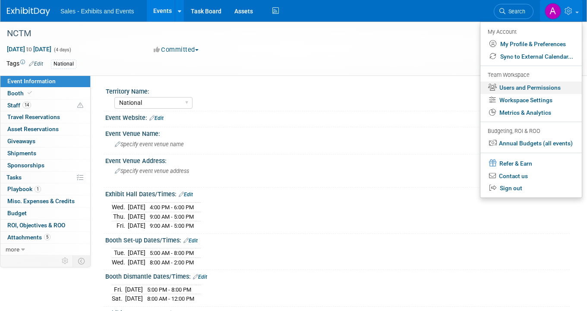
click at [528, 84] on link "Users and Permissions" at bounding box center [530, 88] width 101 height 13
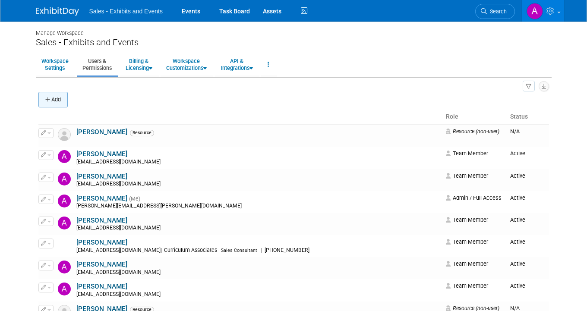
click at [53, 101] on button "Add" at bounding box center [52, 100] width 29 height 16
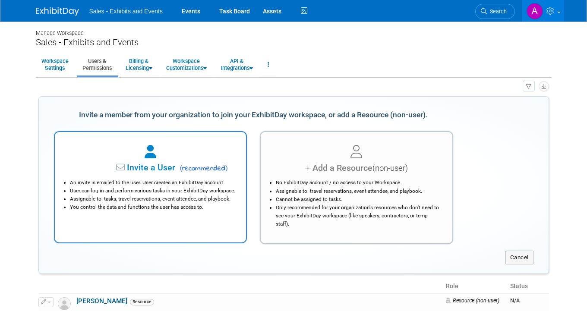
click at [173, 173] on span "Invite a User" at bounding box center [124, 168] width 102 height 10
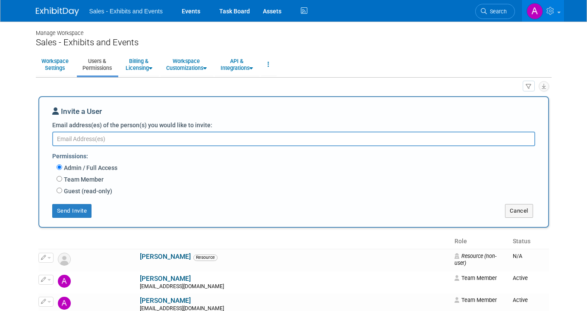
paste textarea "cwoodberry@cainc.com"
type textarea "cwoodberry@cainc.com"
click at [60, 180] on input "Team Member" at bounding box center [60, 179] width 6 height 6
radio input "true"
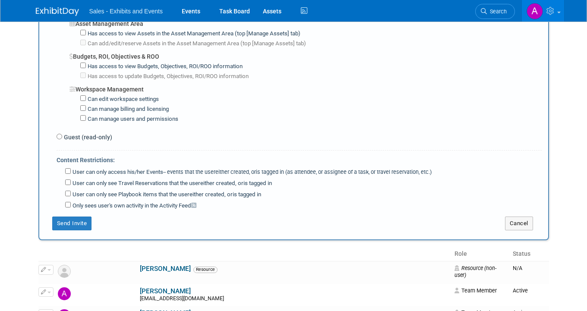
scroll to position [634, 0]
click at [82, 216] on button "Send Invite" at bounding box center [72, 223] width 40 height 14
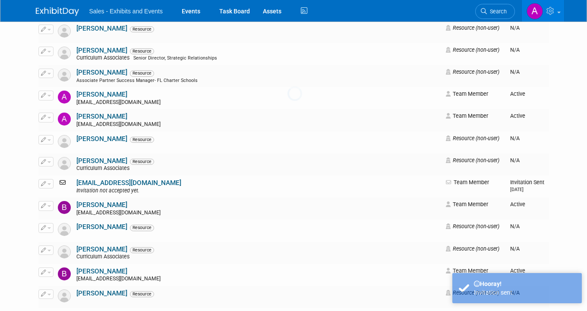
scroll to position [0, 0]
